Goal: Navigation & Orientation: Locate item on page

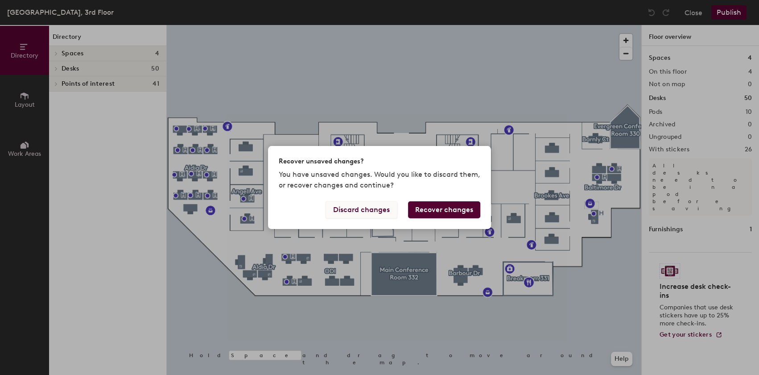
click at [356, 206] on button "Discard changes" at bounding box center [362, 209] width 72 height 17
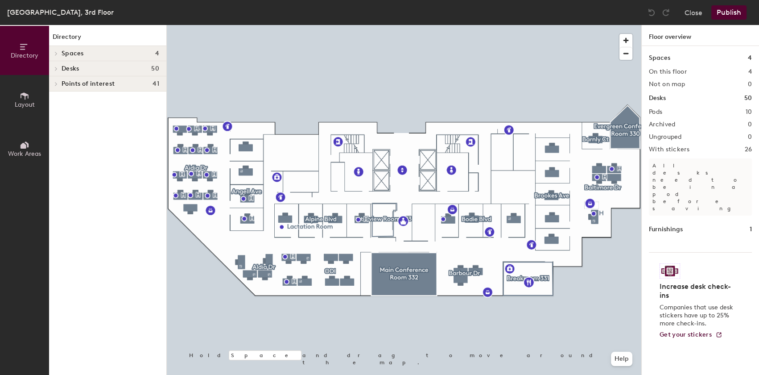
click at [93, 66] on h4 "Desks 50" at bounding box center [111, 68] width 98 height 7
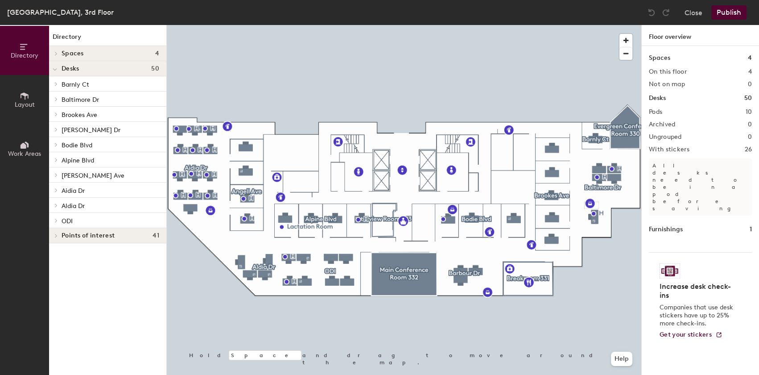
click at [96, 53] on h4 "Spaces 4" at bounding box center [111, 53] width 98 height 7
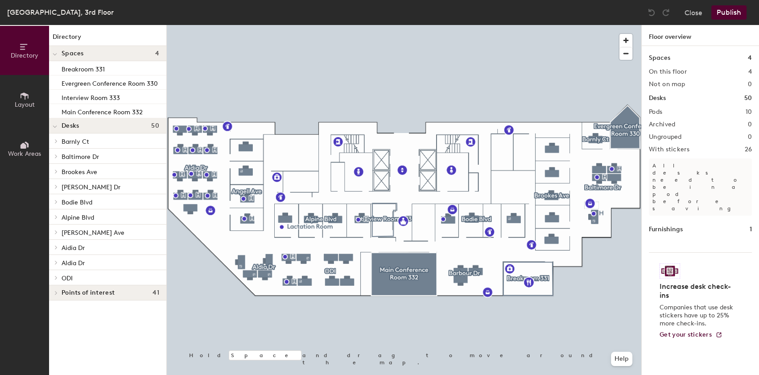
click at [96, 53] on h4 "Spaces 4" at bounding box center [111, 53] width 98 height 7
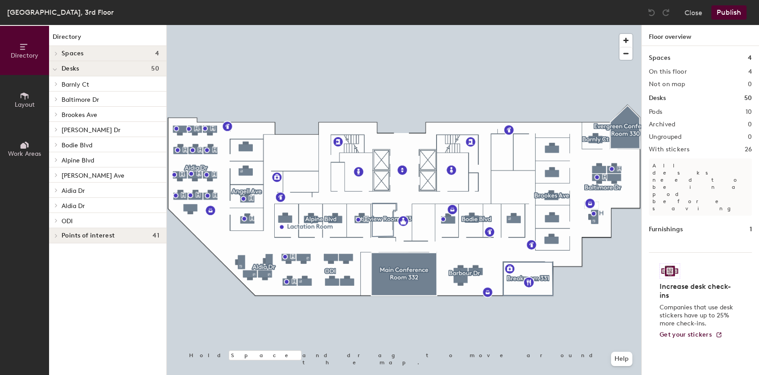
click at [98, 55] on h4 "Spaces 4" at bounding box center [111, 53] width 98 height 7
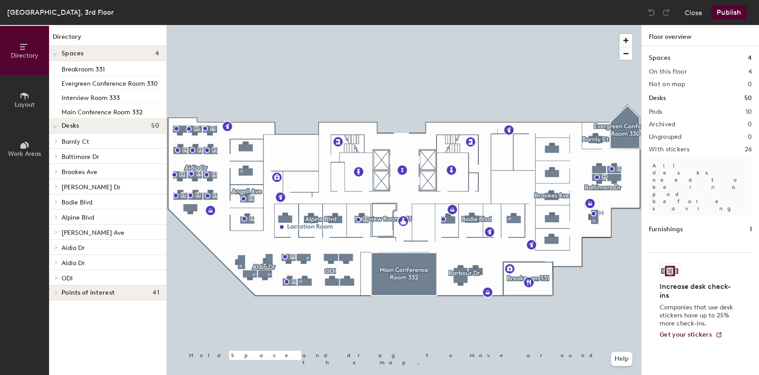
click at [98, 55] on h4 "Spaces 4" at bounding box center [111, 53] width 98 height 7
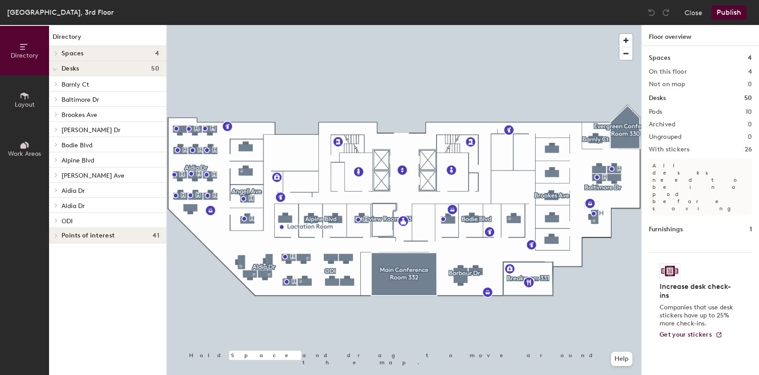
click at [98, 62] on div "Desks 50" at bounding box center [107, 68] width 117 height 15
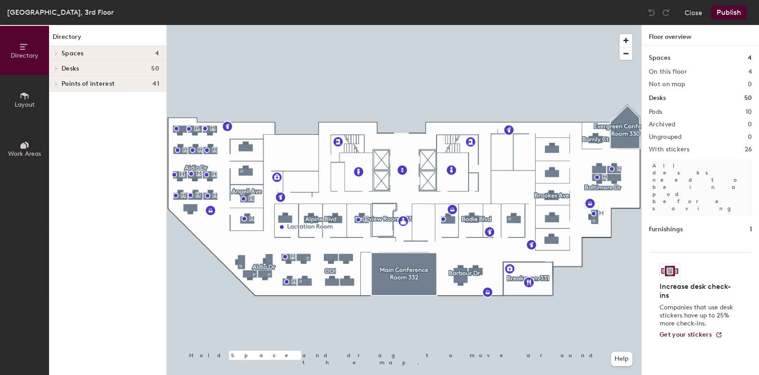
click at [99, 56] on h4 "Spaces 4" at bounding box center [111, 53] width 98 height 7
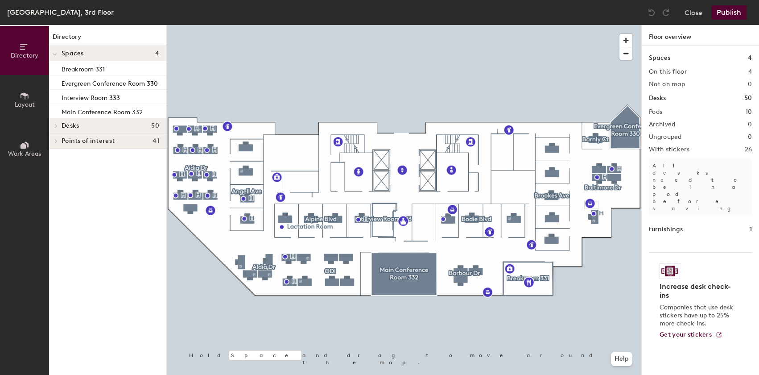
click at [99, 56] on h4 "Spaces 4" at bounding box center [111, 53] width 98 height 7
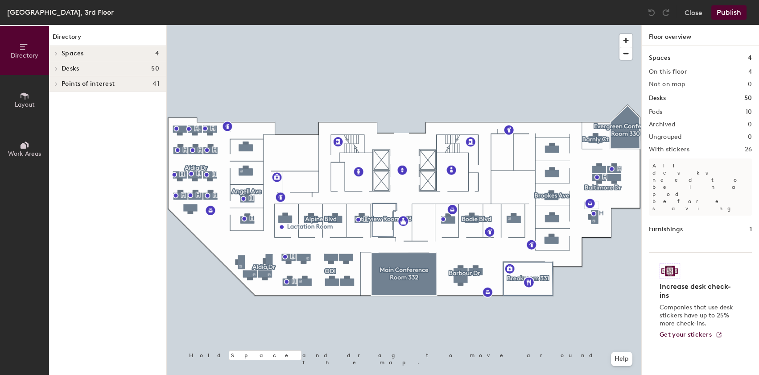
click at [95, 69] on h4 "Desks 50" at bounding box center [111, 68] width 98 height 7
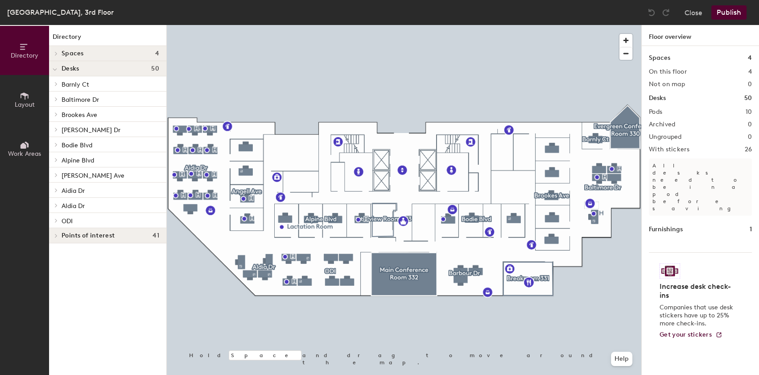
click at [90, 82] on p "Barnly Ct" at bounding box center [111, 84] width 98 height 12
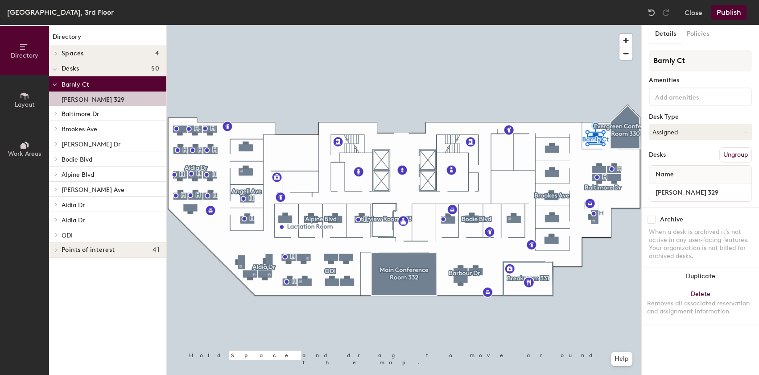
click at [85, 101] on p "[PERSON_NAME] 329" at bounding box center [93, 98] width 63 height 10
click at [82, 108] on p "Baltimore Dr" at bounding box center [111, 113] width 98 height 12
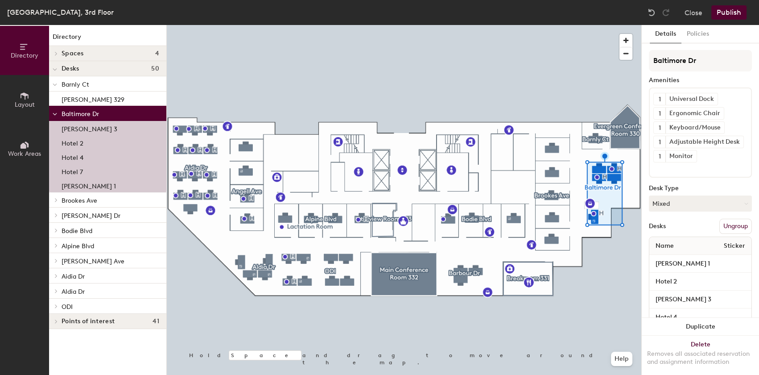
click at [108, 201] on p "Brookes Ave" at bounding box center [111, 200] width 98 height 12
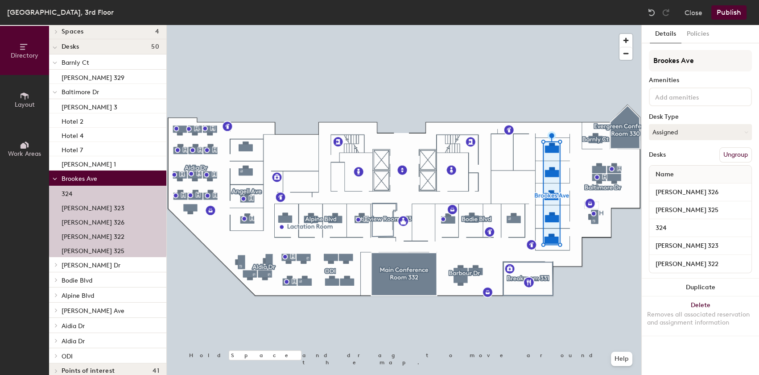
scroll to position [32, 0]
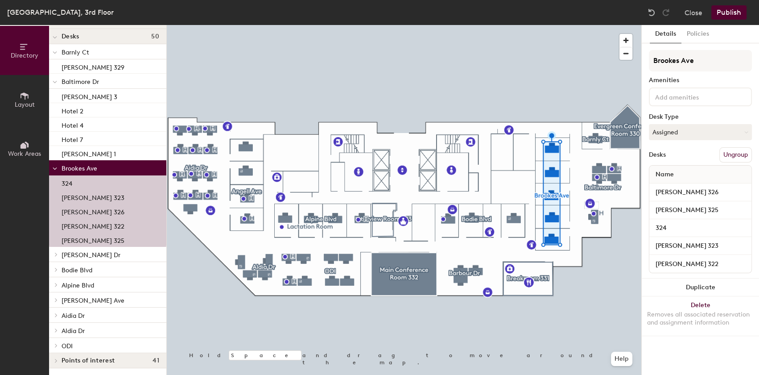
click at [100, 249] on p "[PERSON_NAME] Dr" at bounding box center [111, 254] width 98 height 12
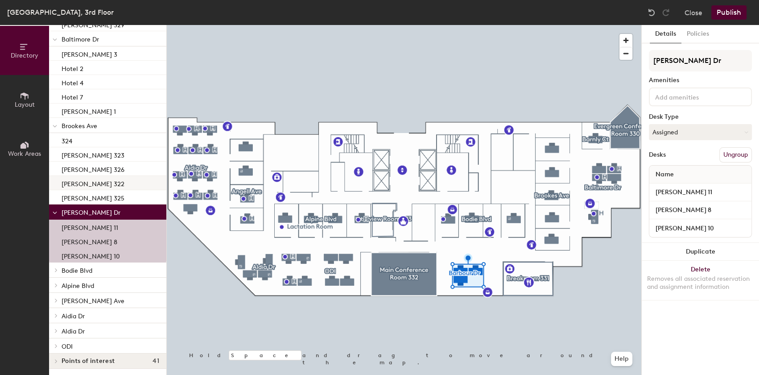
scroll to position [75, 0]
click at [99, 270] on p "Bodie Blvd" at bounding box center [111, 270] width 98 height 12
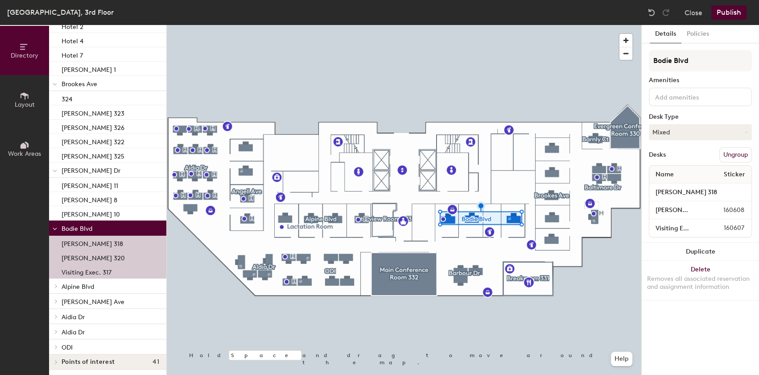
scroll to position [118, 0]
click at [108, 279] on p "Alpine Blvd" at bounding box center [111, 285] width 98 height 12
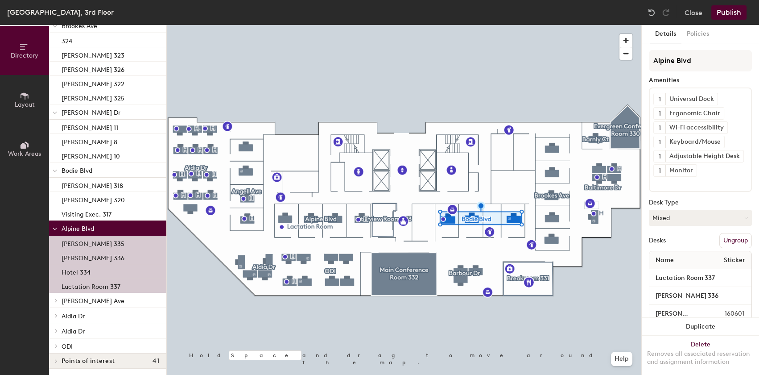
scroll to position [175, 0]
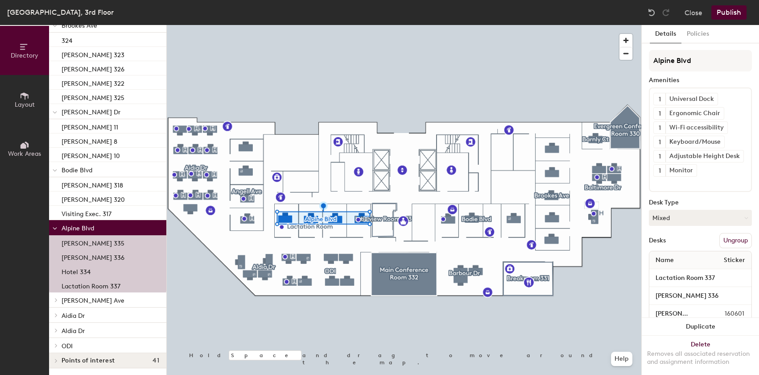
click at [98, 295] on p "[PERSON_NAME] Ave" at bounding box center [111, 300] width 98 height 12
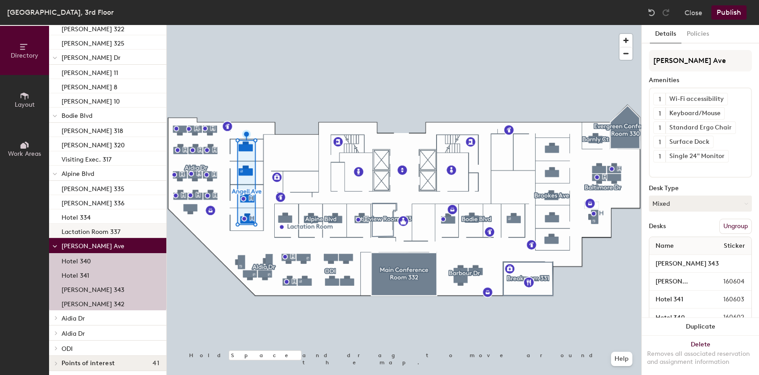
scroll to position [232, 0]
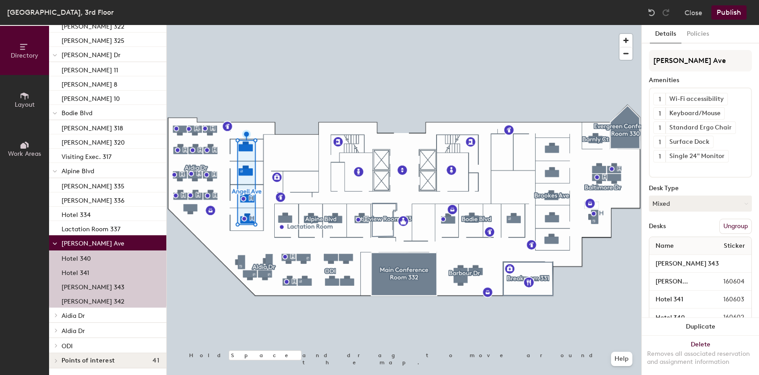
click at [94, 313] on p "Aidia Dr" at bounding box center [111, 315] width 98 height 12
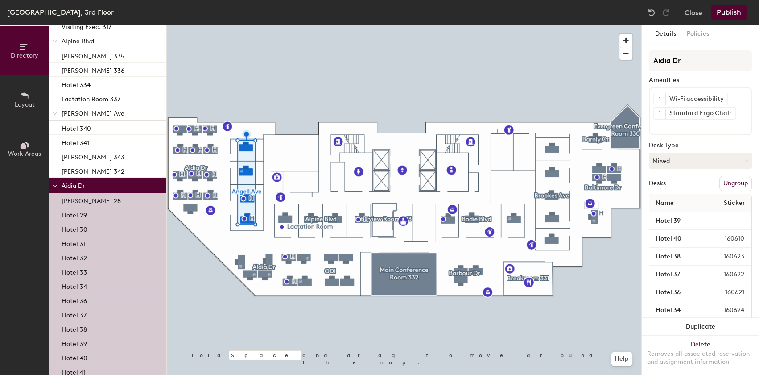
scroll to position [417, 0]
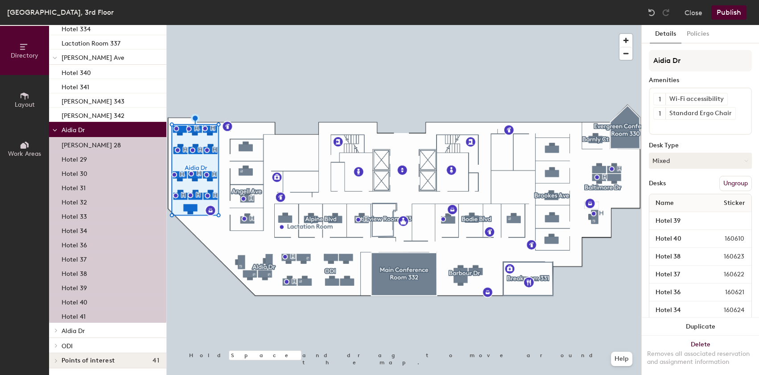
click at [93, 326] on p "Aldia Dr" at bounding box center [111, 330] width 98 height 12
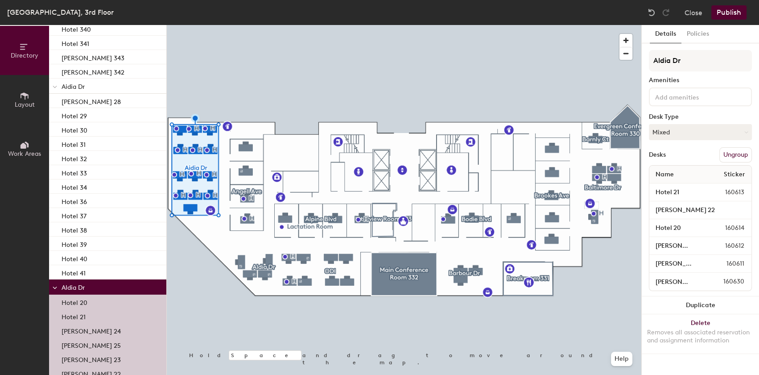
scroll to position [503, 0]
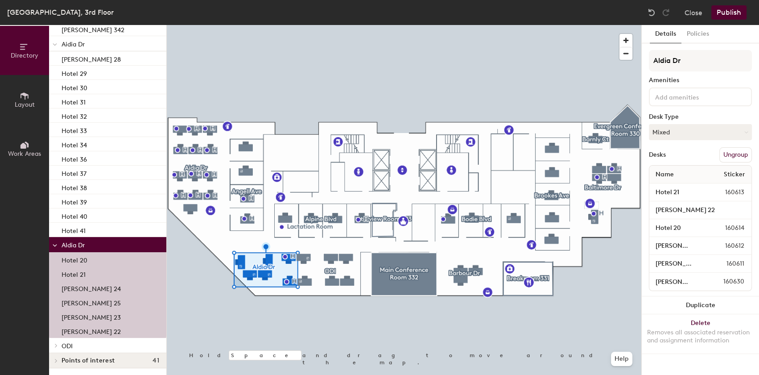
click at [85, 344] on p "ODI" at bounding box center [111, 345] width 98 height 12
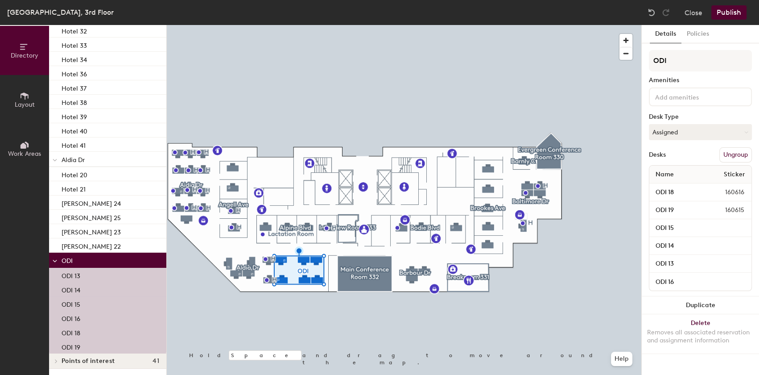
scroll to position [589, 0]
click at [64, 358] on span "Points of interest" at bounding box center [88, 360] width 53 height 7
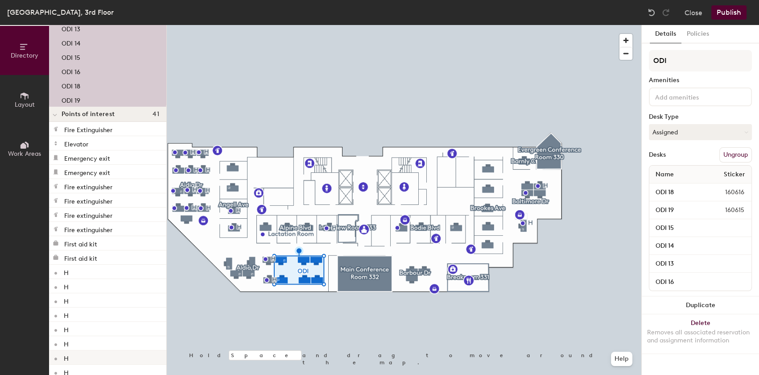
scroll to position [872, 0]
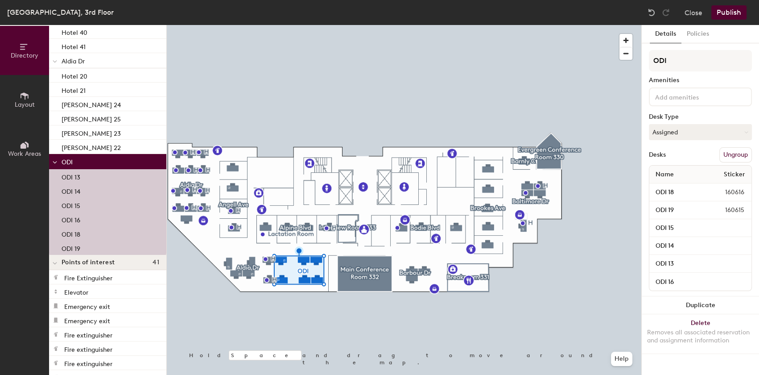
click at [90, 259] on span "Points of interest" at bounding box center [88, 262] width 53 height 7
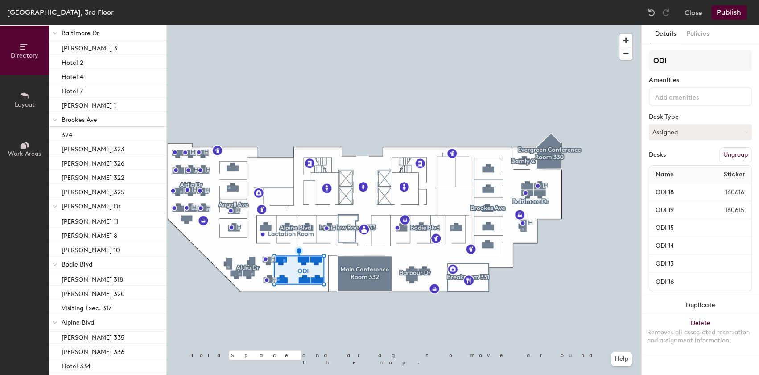
scroll to position [0, 0]
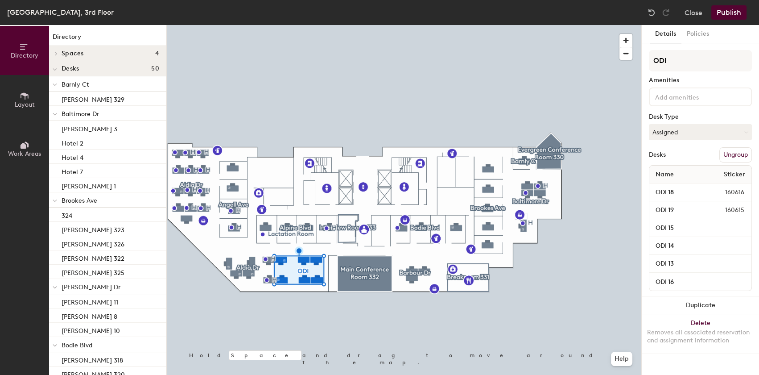
click at [124, 51] on h4 "Spaces 4" at bounding box center [111, 53] width 98 height 7
